Goal: Task Accomplishment & Management: Complete application form

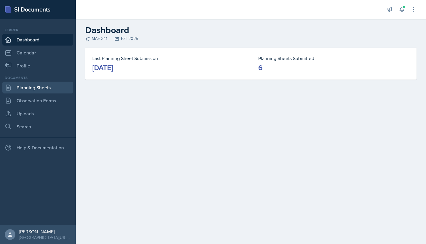
click at [42, 87] on link "Planning Sheets" at bounding box center [37, 88] width 71 height 12
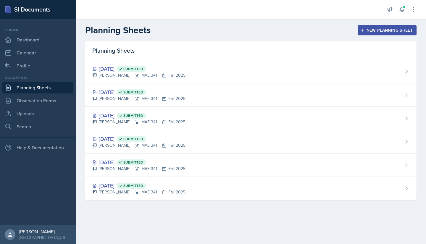
click at [378, 33] on button "New Planning Sheet" at bounding box center [387, 30] width 59 height 10
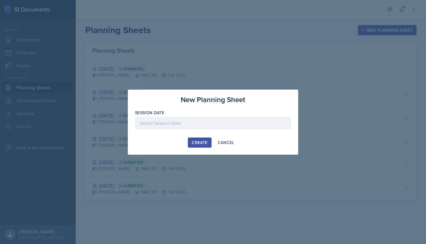
click at [217, 117] on div at bounding box center [213, 123] width 156 height 12
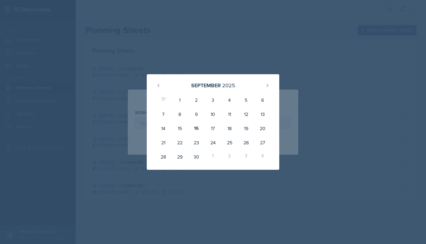
click at [200, 130] on div "16" at bounding box center [196, 128] width 17 height 14
type input "[DATE]"
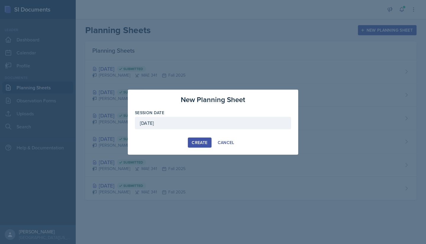
click at [203, 143] on div "Create" at bounding box center [200, 142] width 16 height 5
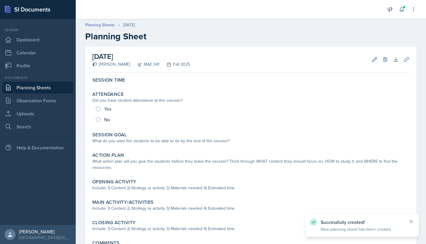
click at [109, 109] on div "Yes No" at bounding box center [250, 113] width 317 height 21
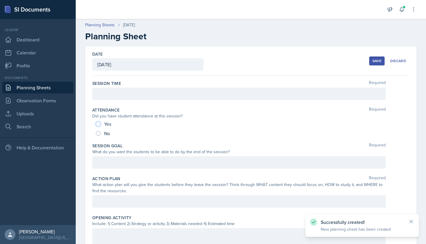
click at [97, 124] on input "Yes" at bounding box center [98, 124] width 5 height 5
radio input "true"
click at [113, 96] on div at bounding box center [238, 94] width 293 height 12
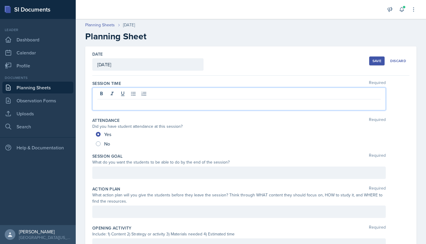
click at [113, 106] on p at bounding box center [238, 104] width 283 height 7
click at [116, 173] on div at bounding box center [238, 172] width 293 height 12
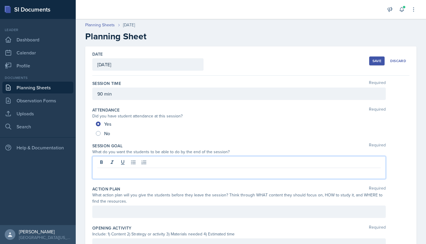
click at [105, 173] on p at bounding box center [238, 172] width 283 height 7
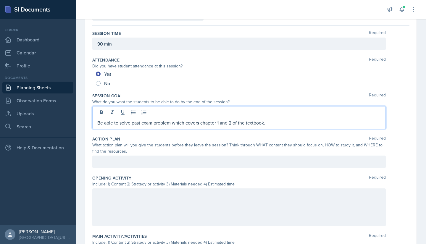
click at [117, 165] on p at bounding box center [238, 161] width 283 height 7
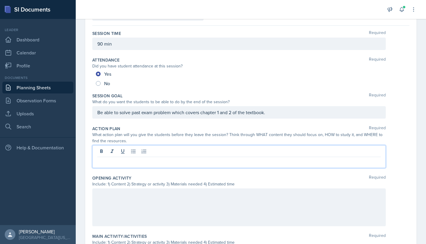
scroll to position [40, 0]
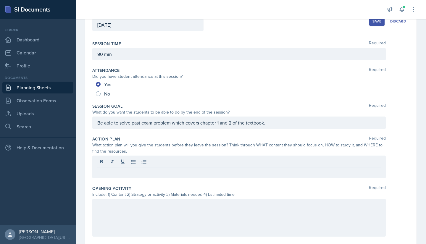
click at [156, 171] on p at bounding box center [238, 172] width 283 height 7
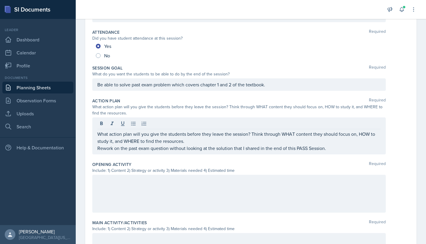
click at [151, 173] on div at bounding box center [238, 194] width 293 height 38
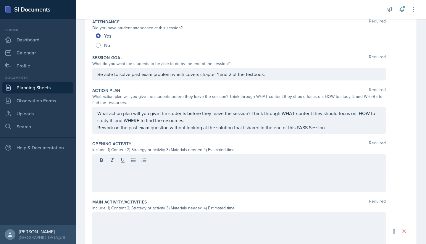
click at [117, 172] on p at bounding box center [238, 170] width 283 height 7
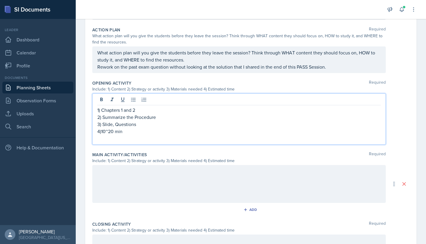
click at [127, 173] on div at bounding box center [238, 184] width 293 height 38
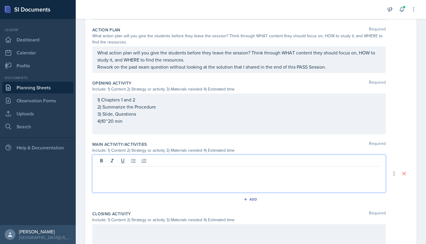
scroll to position [159, 0]
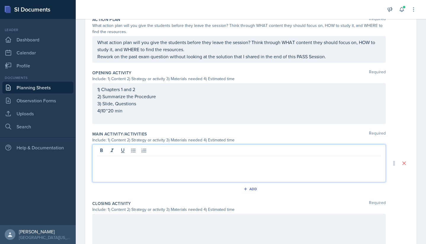
click at [106, 158] on p at bounding box center [238, 160] width 283 height 7
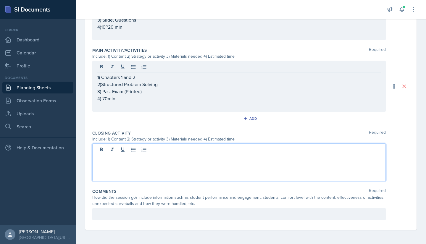
click at [111, 152] on div at bounding box center [238, 162] width 293 height 38
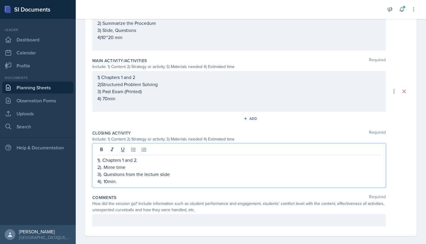
click at [103, 173] on div at bounding box center [238, 220] width 293 height 12
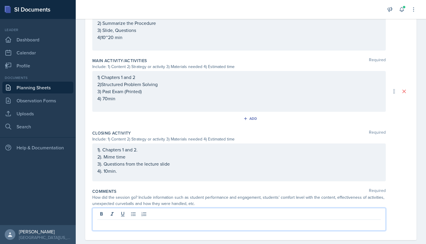
scroll to position [226, 0]
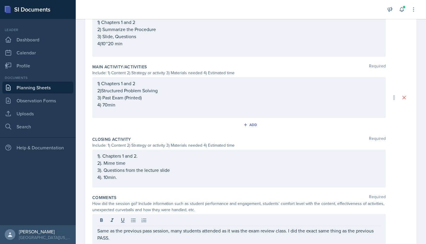
click at [154, 173] on div "How did the session go? Include information such as student performance and eng…" at bounding box center [238, 206] width 293 height 12
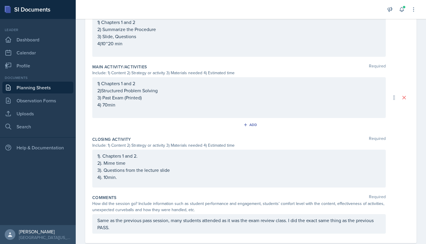
scroll to position [240, 0]
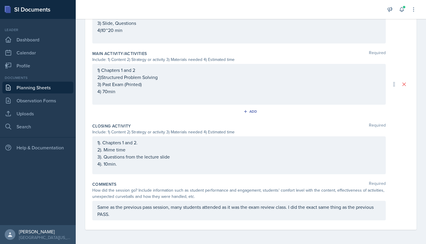
click at [243, 173] on p "Same as the previous pass session, many students attended as it was the exam re…" at bounding box center [238, 210] width 283 height 14
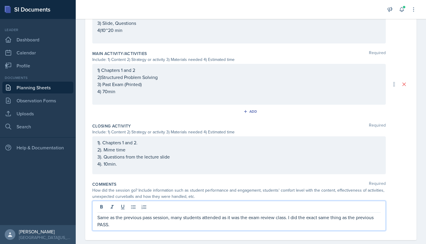
scroll to position [250, 0]
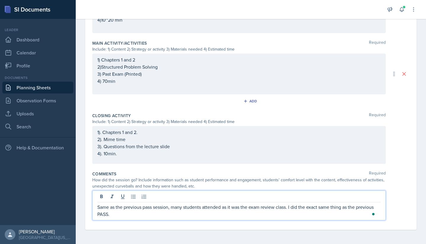
click at [244, 173] on p "Same as the previous pass session, many students attended as it was the exam re…" at bounding box center [238, 210] width 283 height 14
click at [260, 173] on div at bounding box center [238, 198] width 283 height 10
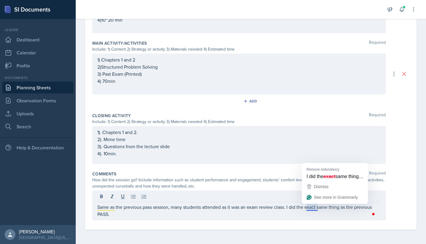
click at [267, 173] on div "How did the session go? Include information such as student performance and eng…" at bounding box center [238, 183] width 293 height 12
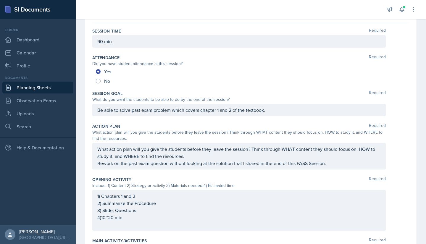
scroll to position [0, 0]
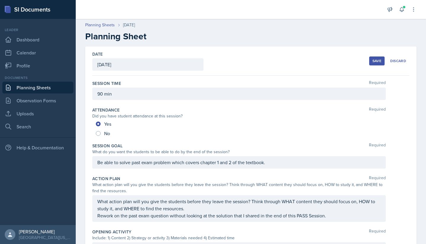
click at [372, 63] on div "Save" at bounding box center [376, 61] width 9 height 5
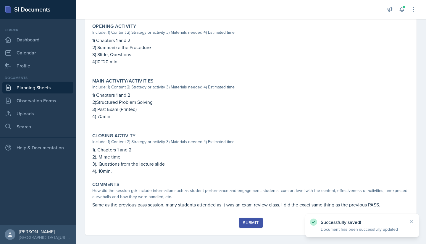
scroll to position [196, 0]
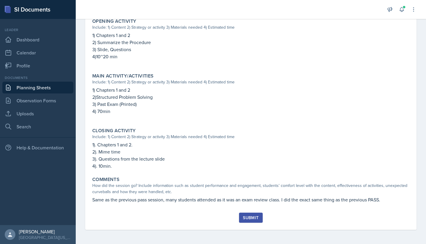
click at [245, 173] on div "Submit" at bounding box center [251, 217] width 16 height 5
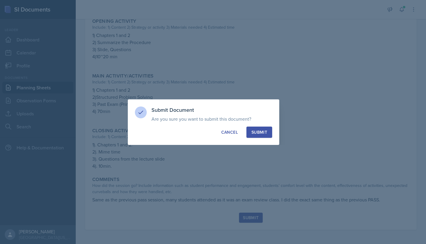
click at [233, 137] on button "Cancel" at bounding box center [229, 132] width 27 height 11
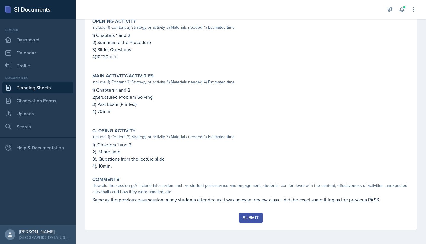
click at [247, 173] on button "Submit" at bounding box center [250, 218] width 23 height 10
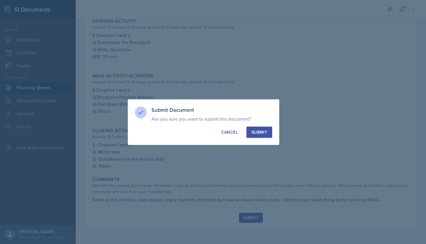
click at [263, 123] on div "Submit Document Are you sure you want to submit this document? This document wi…" at bounding box center [203, 122] width 151 height 46
click at [263, 128] on button "Submit" at bounding box center [259, 132] width 26 height 11
radio input "true"
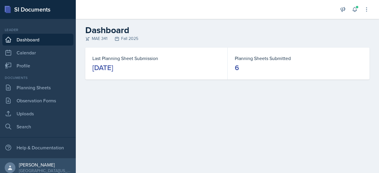
scroll to position [4, 0]
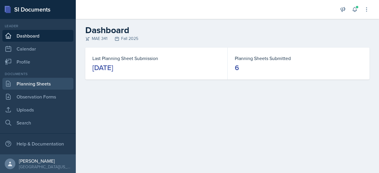
click at [33, 82] on link "Planning Sheets" at bounding box center [37, 84] width 71 height 12
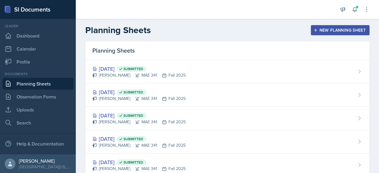
click at [214, 66] on div "Sep 11th, 2025 Submitted Hayato Ando MAE 341 Fall 2025" at bounding box center [227, 71] width 284 height 23
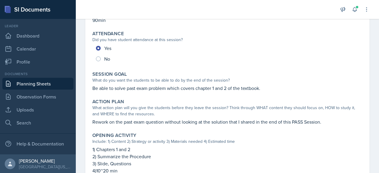
scroll to position [69, 0]
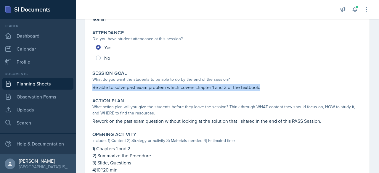
drag, startPoint x: 92, startPoint y: 88, endPoint x: 270, endPoint y: 89, distance: 178.0
click at [270, 89] on p "Be able to solve past exam problem which covers chapter 1 and 2 of the textbook." at bounding box center [227, 87] width 270 height 7
copy p "Be able to solve past exam problem which covers chapter 1 and 2 of the textbook."
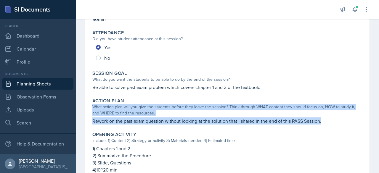
drag, startPoint x: 92, startPoint y: 108, endPoint x: 325, endPoint y: 123, distance: 233.5
click at [325, 123] on div "Action Plan What action plan will you give the students before they leave the s…" at bounding box center [227, 111] width 274 height 31
copy div "What action plan will you give the students before they leave the session? Thin…"
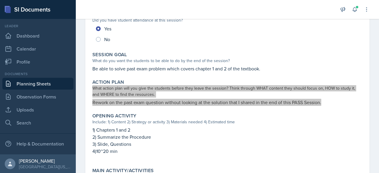
scroll to position [89, 0]
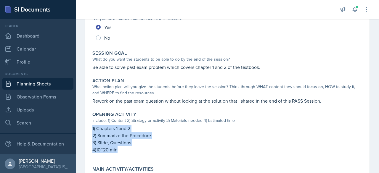
drag, startPoint x: 134, startPoint y: 150, endPoint x: 77, endPoint y: 127, distance: 60.5
click at [77, 127] on div "September 11th, 2025 Submitted Hayato Ando MAE 341 Fall 2025 Edit Delete View C…" at bounding box center [227, 142] width 303 height 368
copy div "1) Chapters 1 and 2 2) Summarize the Procedure 3) Slide, Questions 4)10~20 min"
click at [217, 134] on p "2) Summarize the Procedure" at bounding box center [227, 135] width 270 height 7
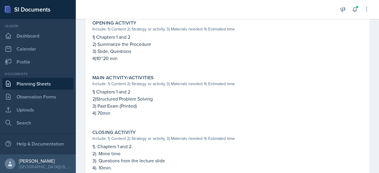
scroll to position [180, 0]
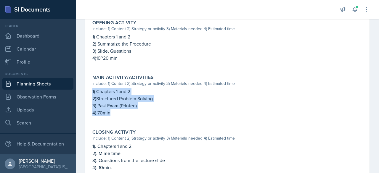
drag, startPoint x: 120, startPoint y: 115, endPoint x: 88, endPoint y: 92, distance: 39.6
click at [88, 92] on div "September 11th, 2025 Submitted Hayato Ando MAE 341 Fall 2025 Edit Delete View C…" at bounding box center [227, 43] width 284 height 354
copy div "1) Chapters 1 and 2 2)Structured Problem Solving 3) Past Exam (Printed) 4) 70min"
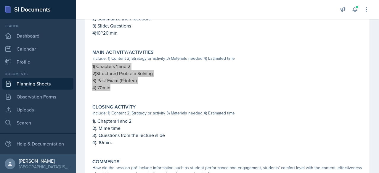
scroll to position [206, 0]
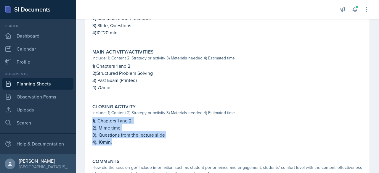
drag, startPoint x: 122, startPoint y: 142, endPoint x: 88, endPoint y: 118, distance: 41.7
click at [88, 118] on div "September 11th, 2025 Submitted Hayato Ando MAE 341 Fall 2025 Edit Delete View C…" at bounding box center [227, 18] width 284 height 354
copy div "1). Chapters 1 and 2. 2). Mime time 3). Questions from the lecture slide 4). 10…"
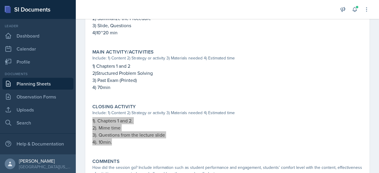
scroll to position [241, 0]
